Goal: Find specific page/section: Find specific page/section

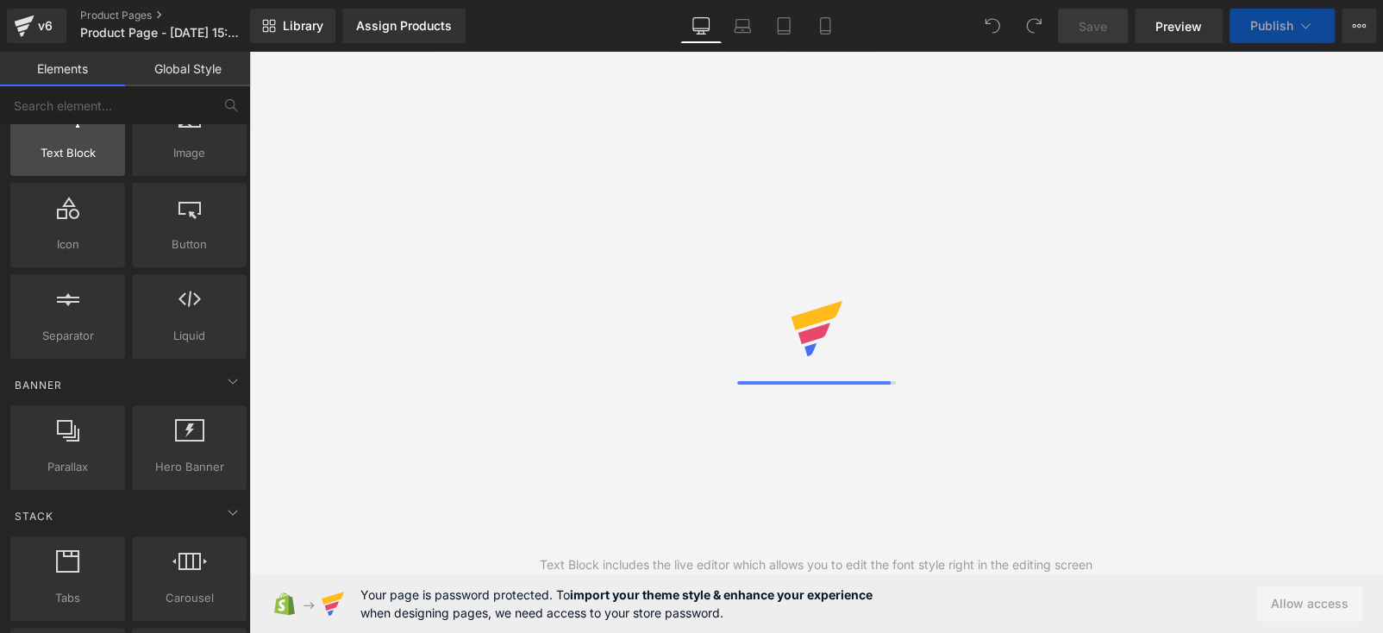
scroll to position [86, 0]
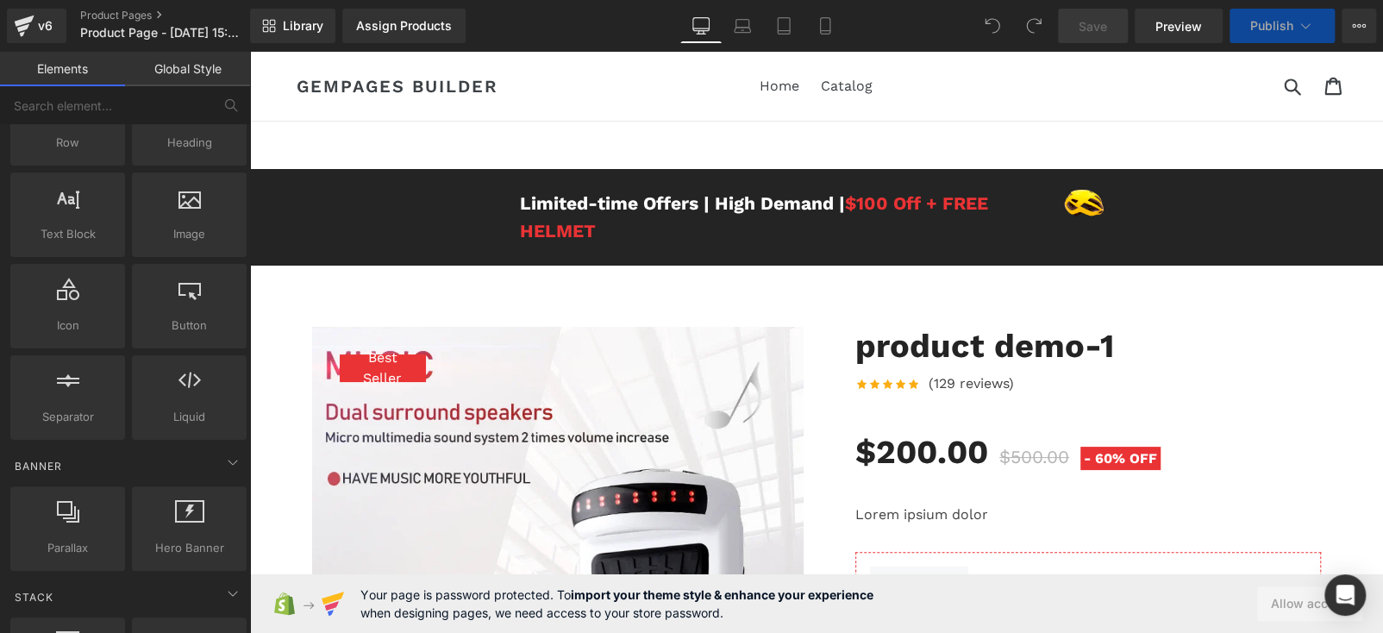
click at [1000, 458] on span "$500.00" at bounding box center [1035, 457] width 70 height 22
click at [1097, 457] on span "60%" at bounding box center [1110, 458] width 30 height 16
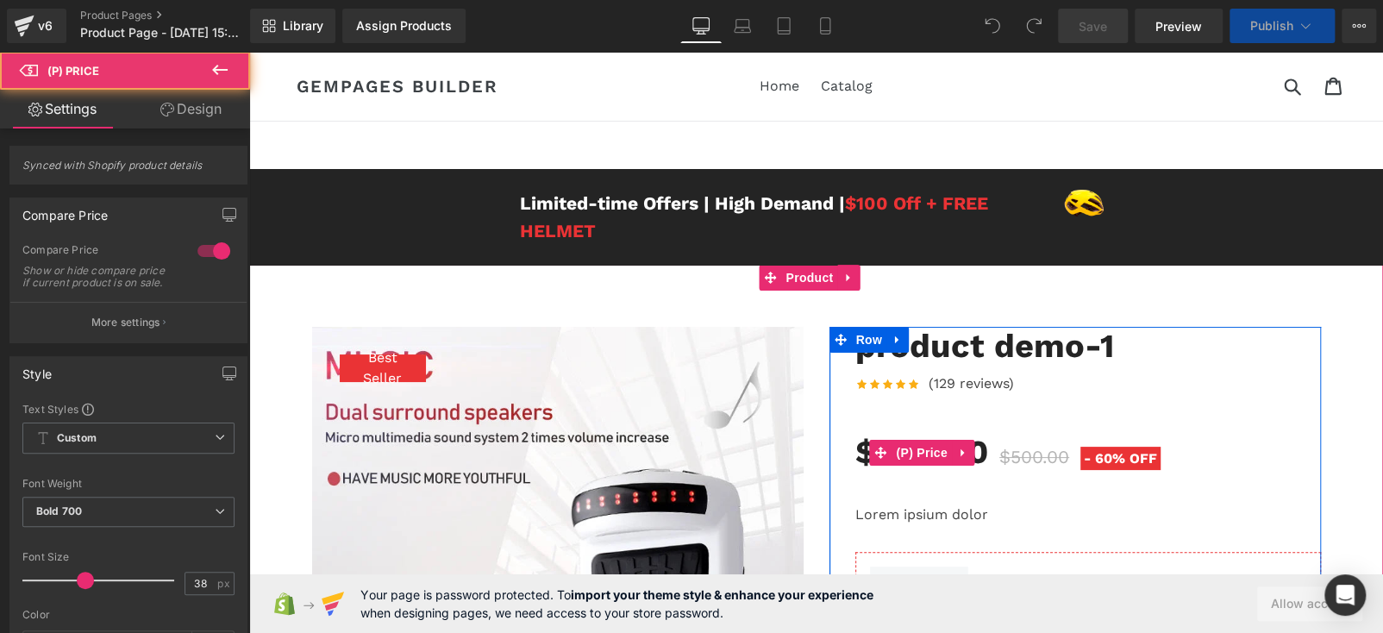
click at [1124, 450] on span "- 60% OFF" at bounding box center [1121, 458] width 80 height 23
click at [1031, 453] on span "$500.00" at bounding box center [1035, 457] width 70 height 22
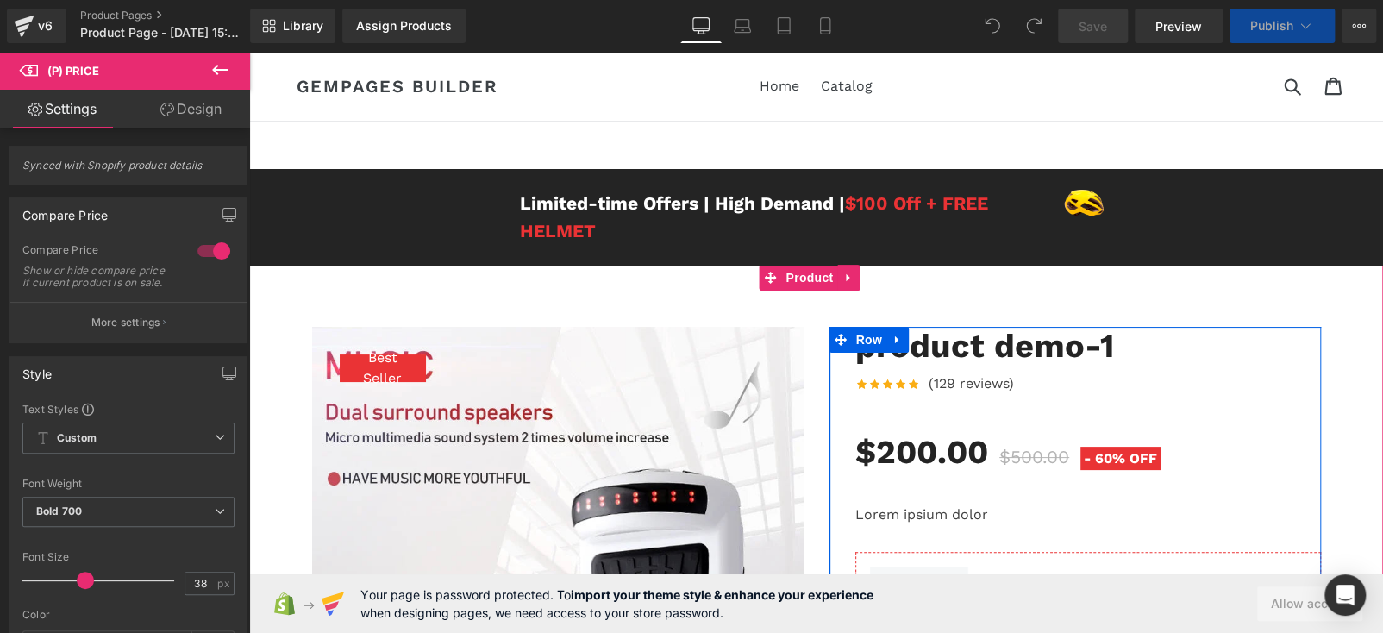
scroll to position [172, 0]
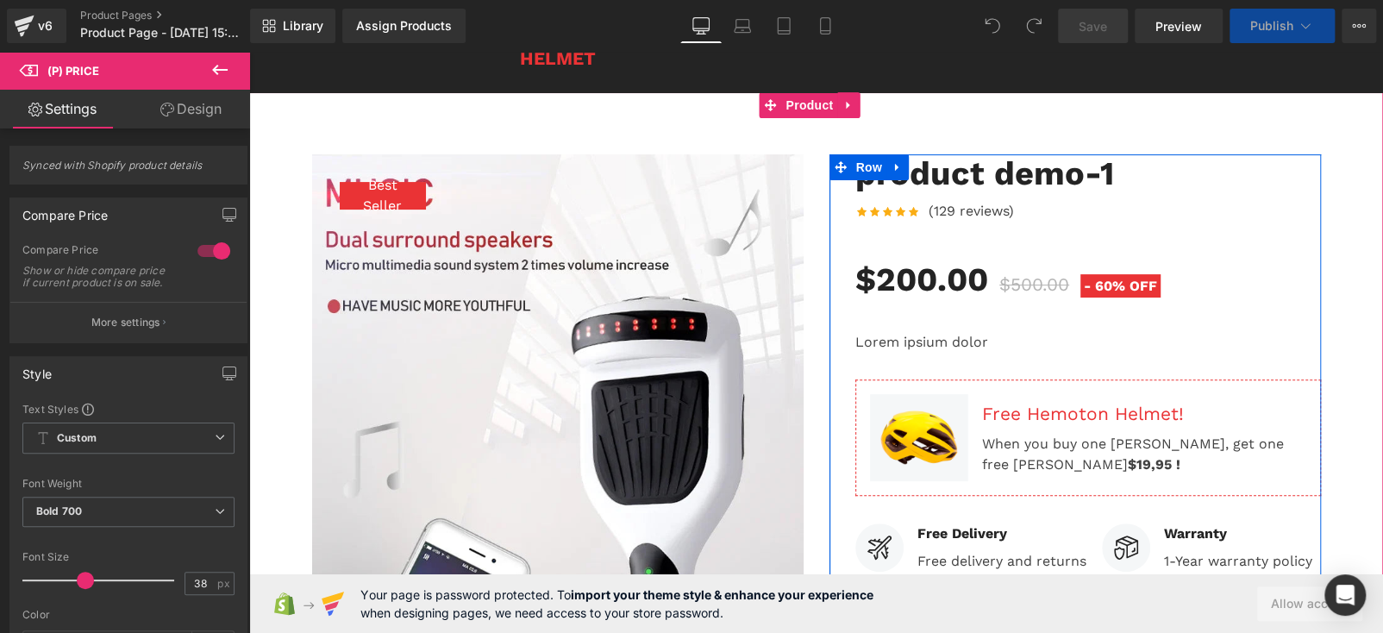
click at [952, 348] on div "Lorem ipsium dolor (P) Description" at bounding box center [1089, 355] width 466 height 47
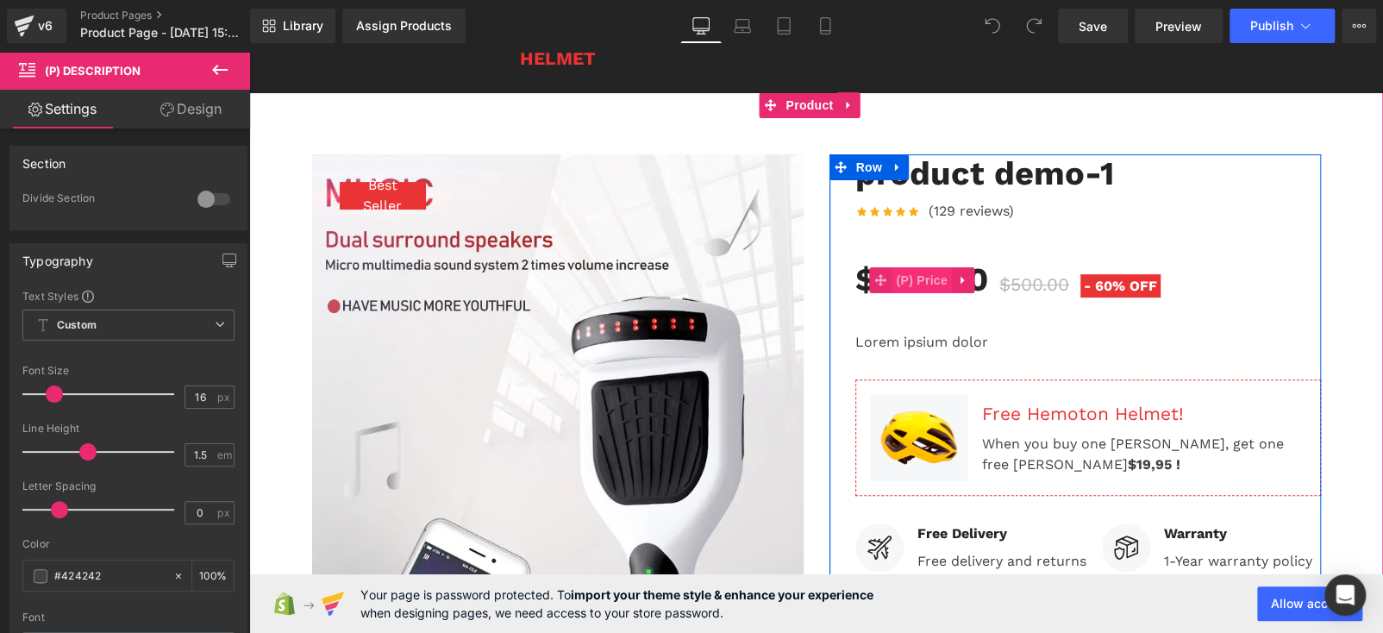
click at [919, 285] on span "(P) Price" at bounding box center [922, 280] width 60 height 26
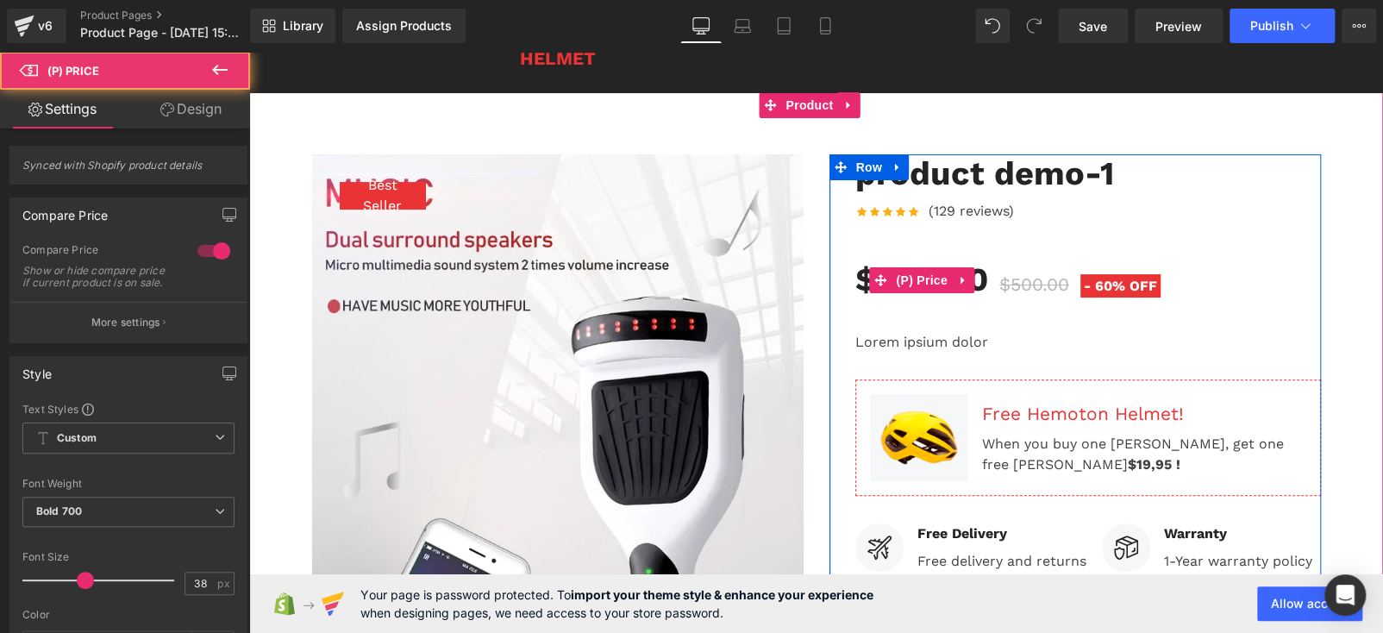
click at [1112, 285] on span "60%" at bounding box center [1110, 286] width 30 height 16
click at [1193, 279] on div "$200.00 $500.00 - 60% OFF" at bounding box center [1089, 279] width 466 height 49
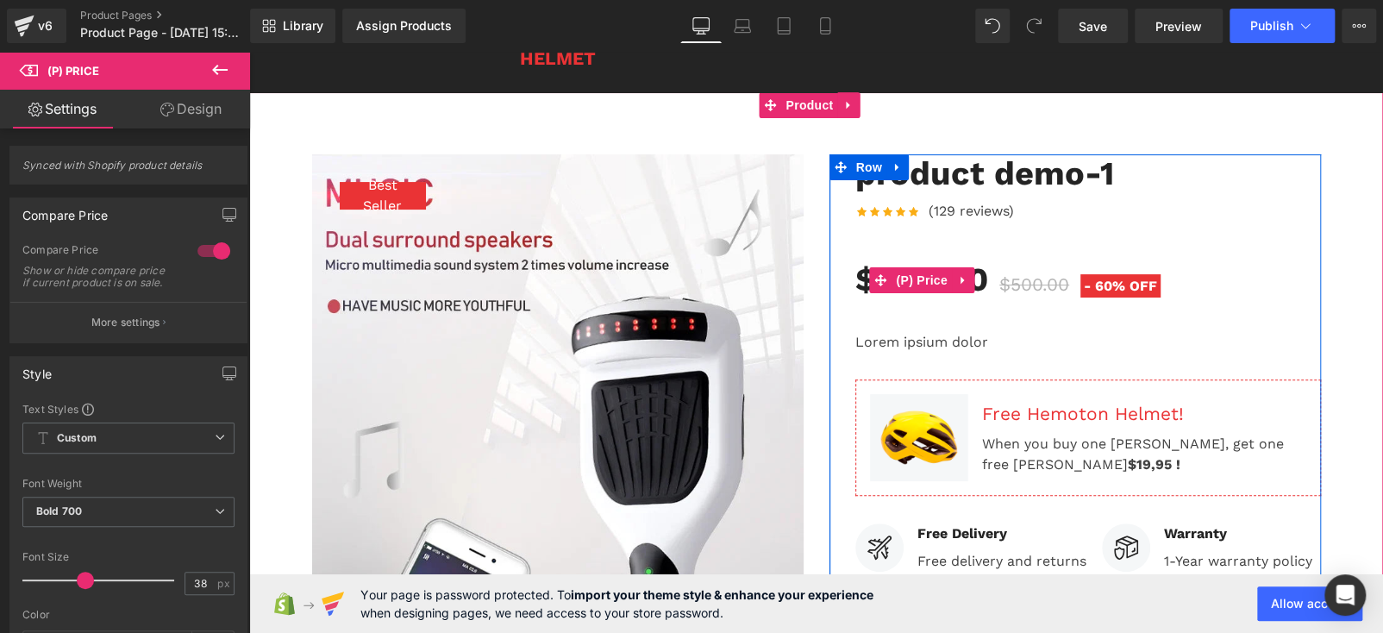
click at [1046, 291] on span "$500.00" at bounding box center [1035, 284] width 70 height 22
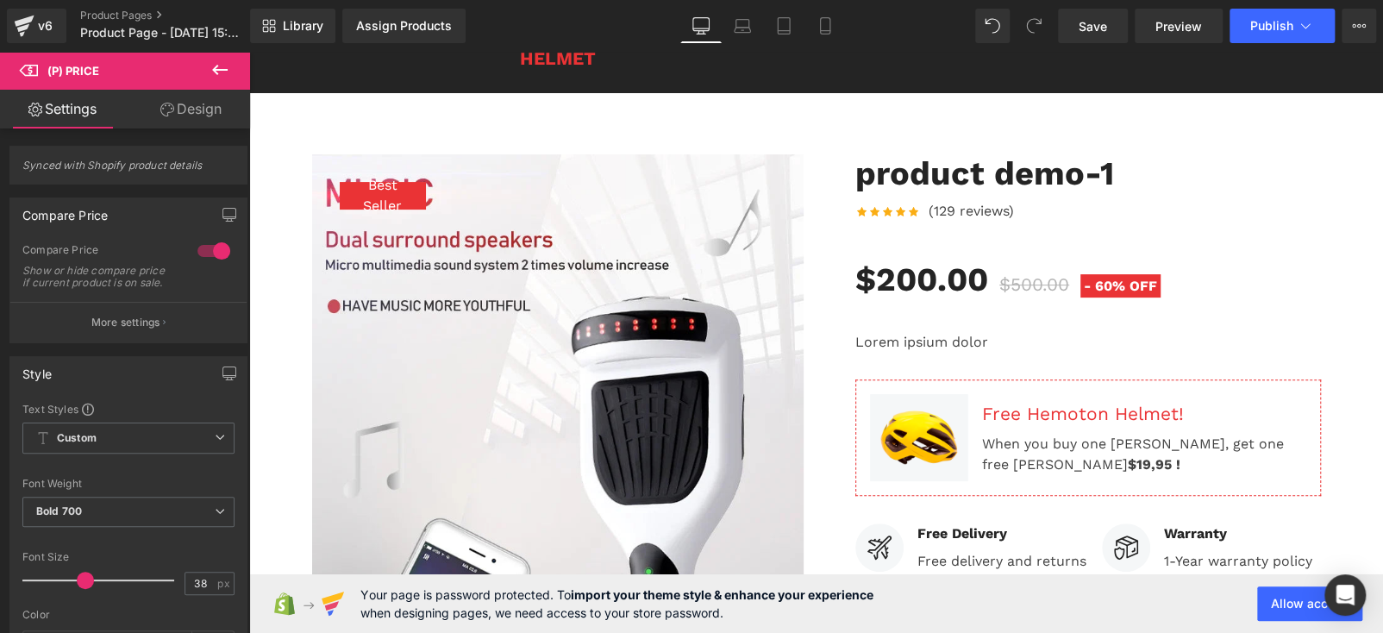
click at [196, 120] on link "Design" at bounding box center [191, 109] width 125 height 39
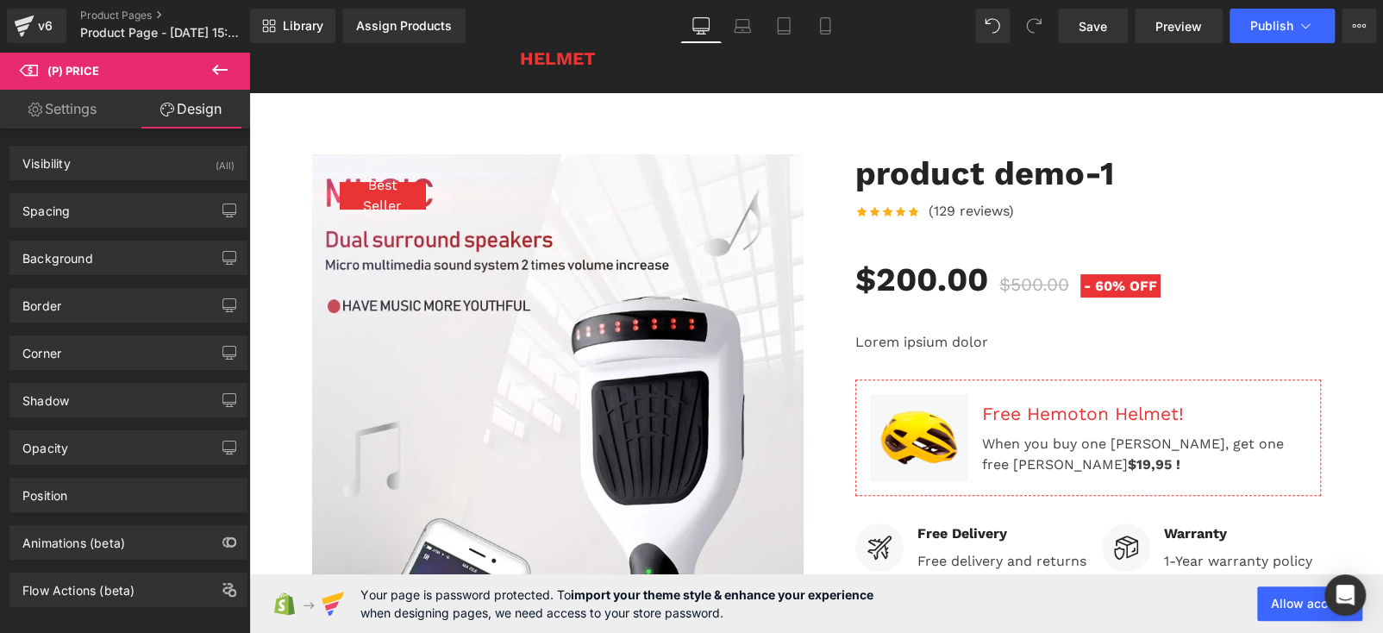
drag, startPoint x: 239, startPoint y: 149, endPoint x: 103, endPoint y: 130, distance: 136.7
click at [79, 113] on link "Settings" at bounding box center [62, 109] width 125 height 39
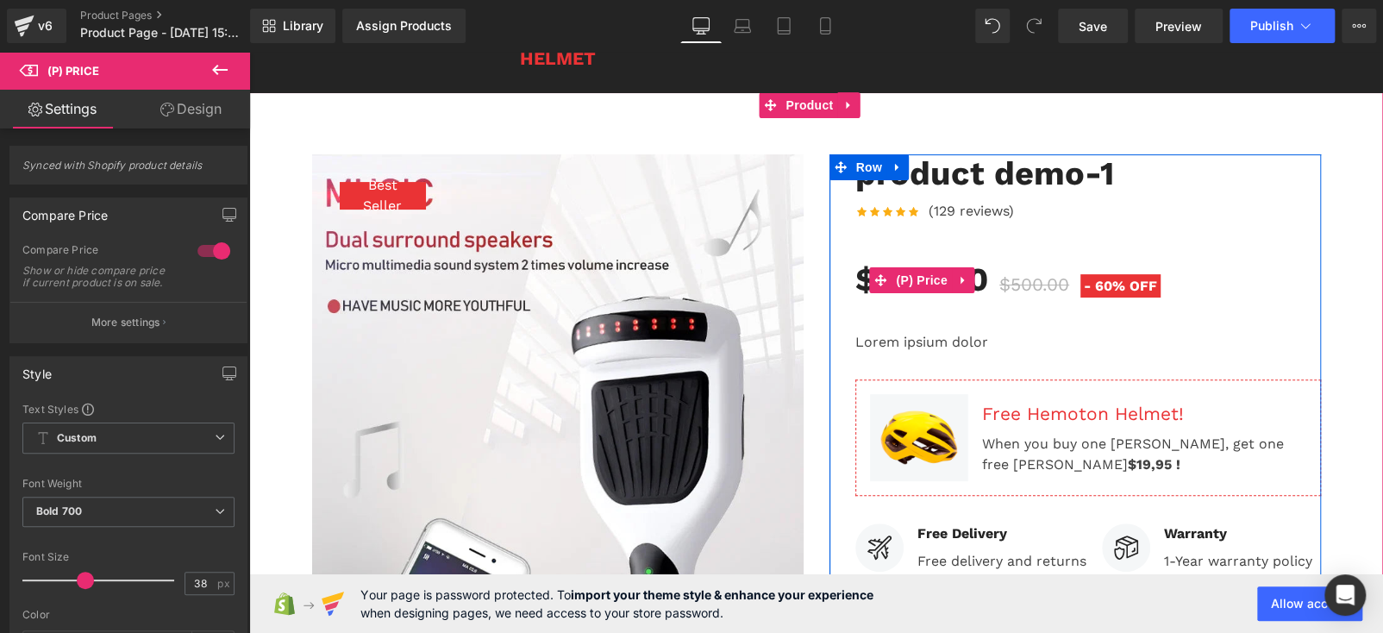
click at [1040, 279] on span "$500.00" at bounding box center [1035, 284] width 70 height 22
click at [908, 283] on span "(P) Price" at bounding box center [922, 281] width 60 height 26
